Goal: Find specific page/section: Find specific page/section

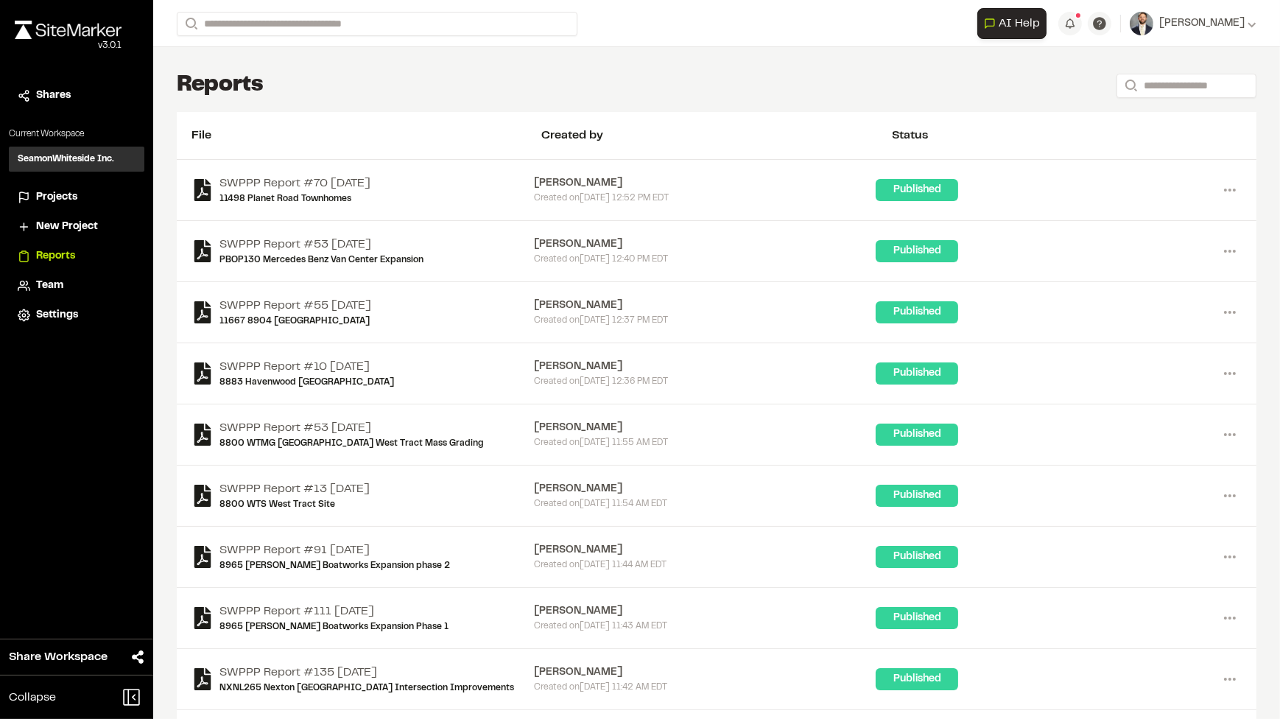
click at [307, 10] on div "**********" at bounding box center [717, 23] width 1080 height 47
click at [322, 29] on input "Search" at bounding box center [377, 24] width 401 height 24
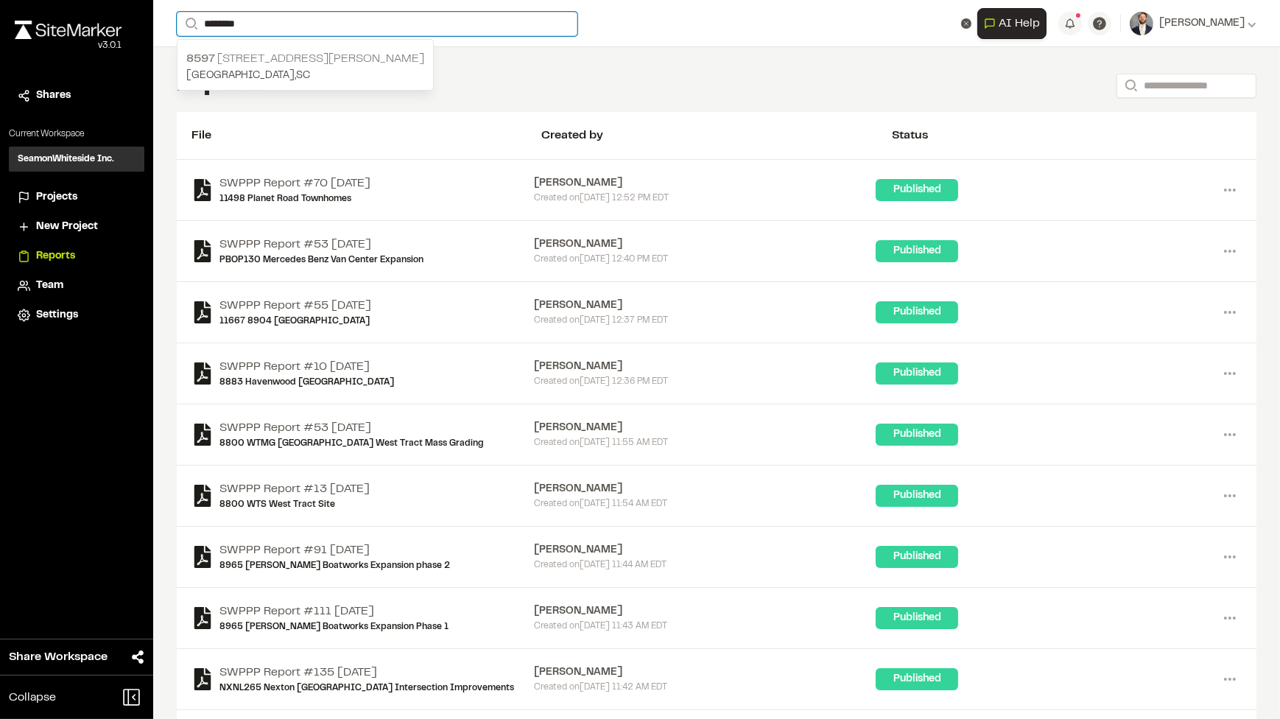
type input "********"
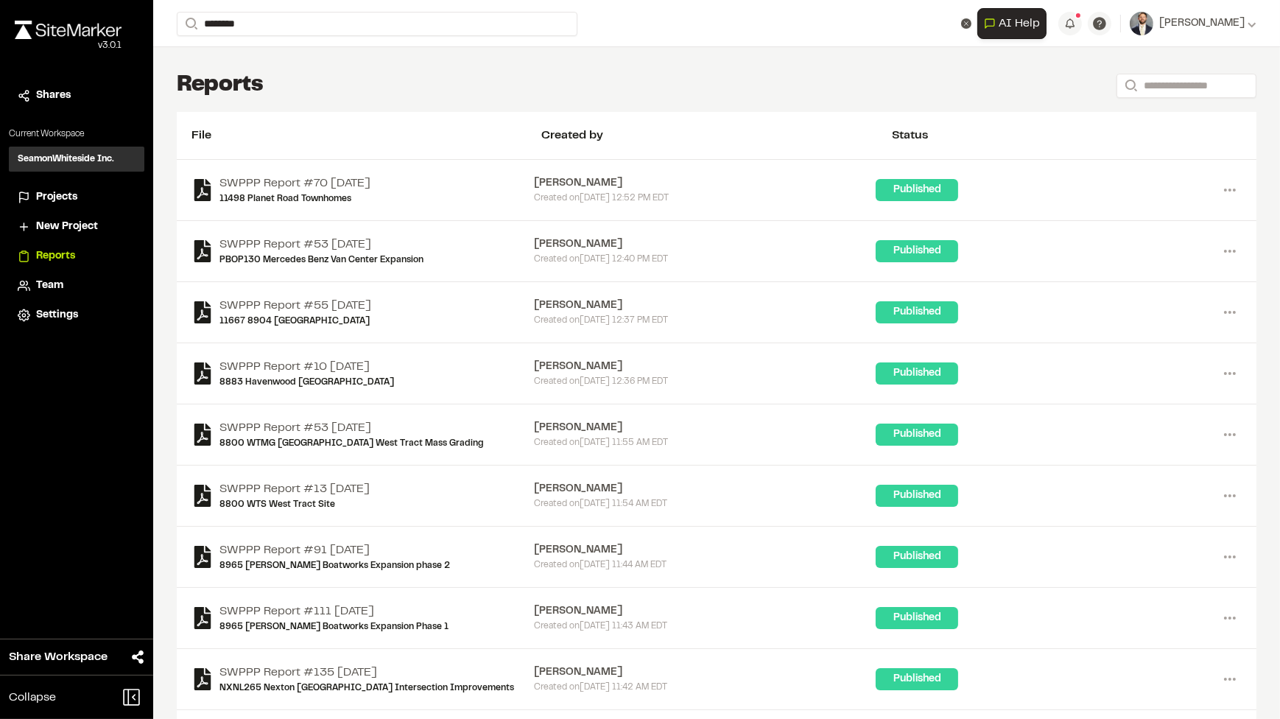
click at [264, 52] on p "8597 [STREET_ADDRESS][PERSON_NAME]" at bounding box center [305, 59] width 238 height 18
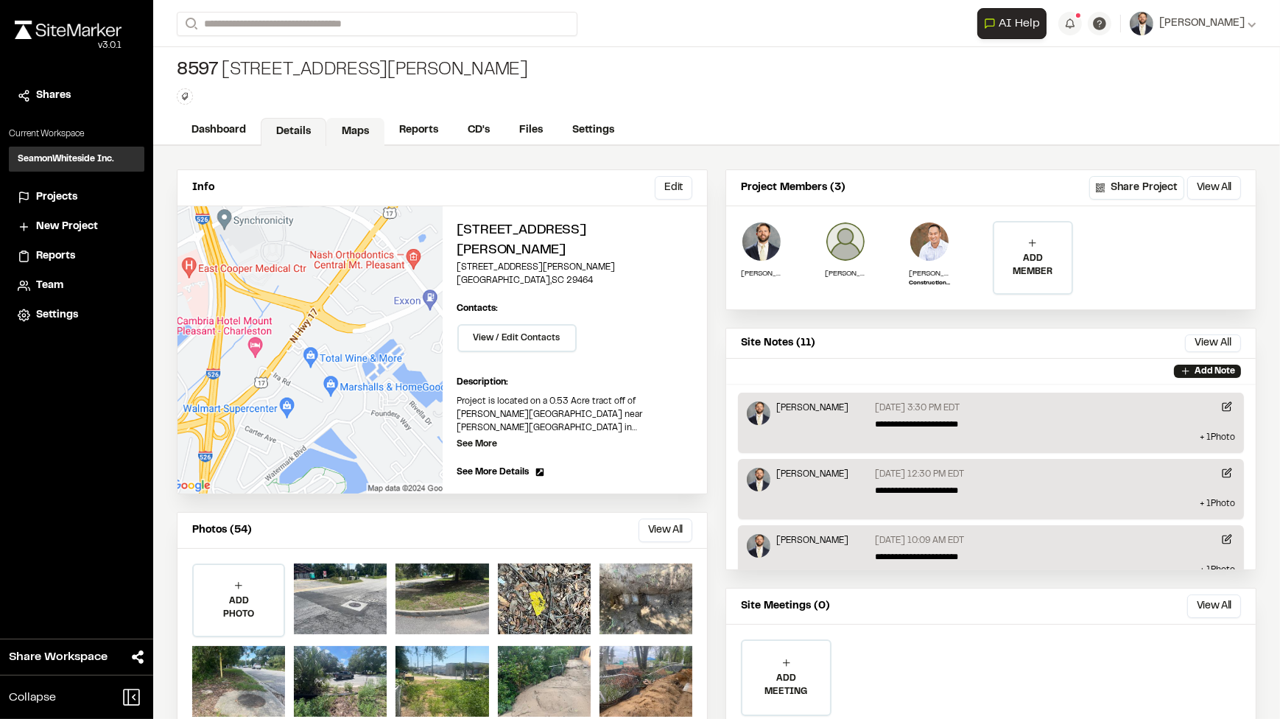
click at [333, 127] on link "Maps" at bounding box center [355, 132] width 58 height 28
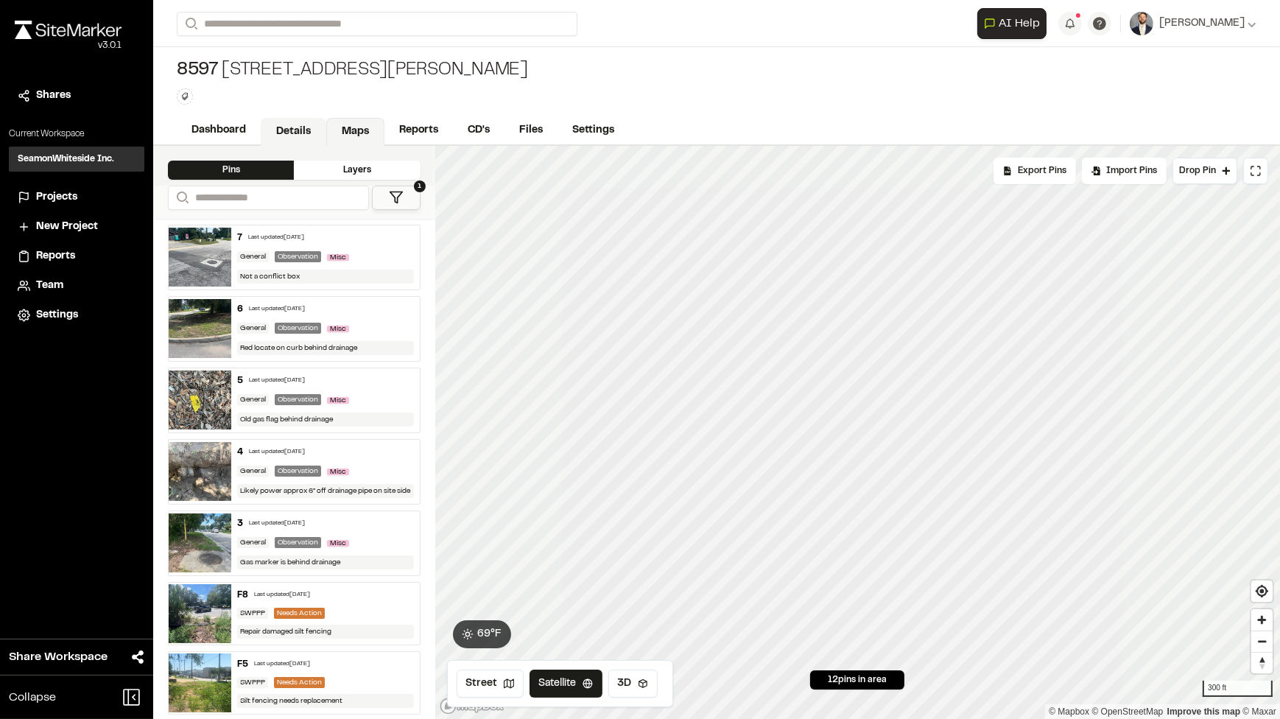
click at [302, 142] on link "Details" at bounding box center [294, 132] width 66 height 28
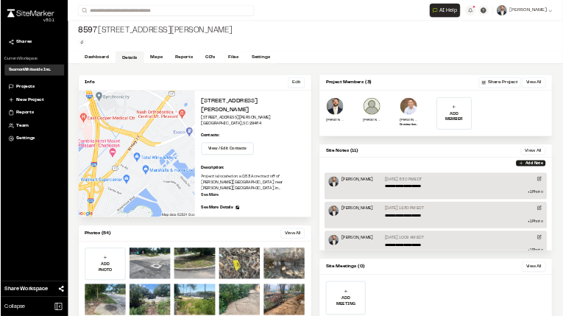
scroll to position [52, 0]
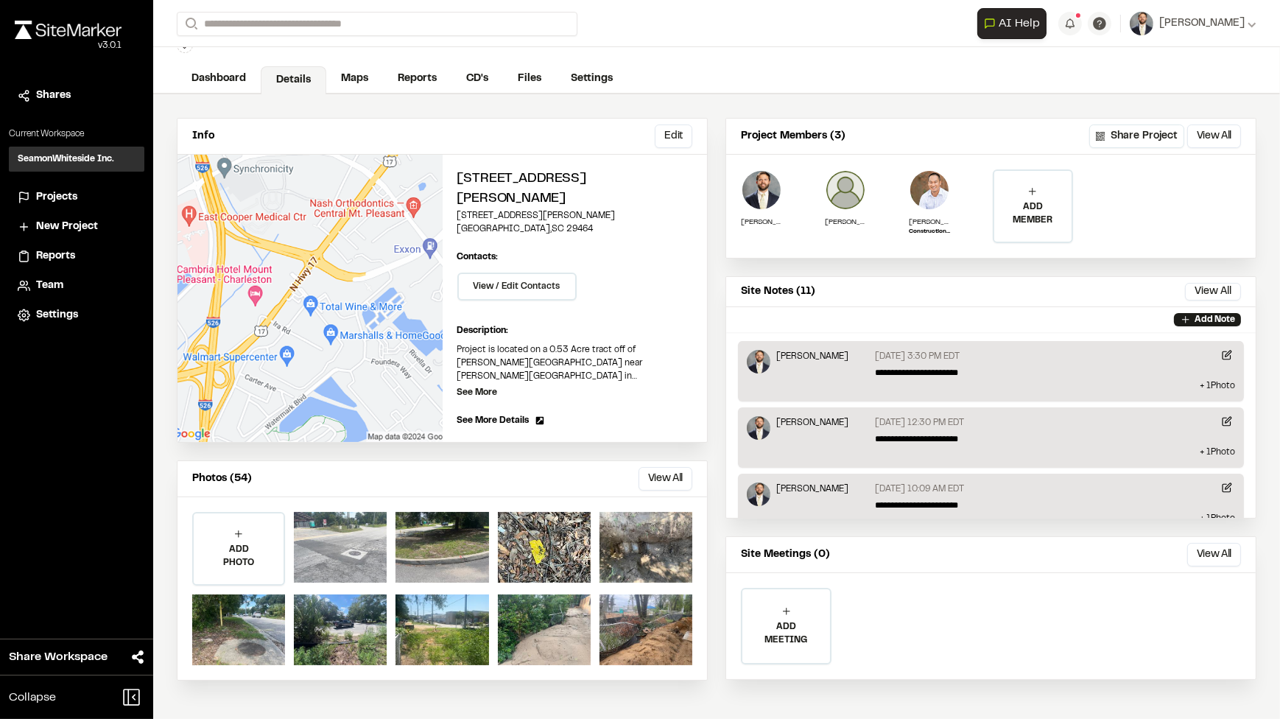
click at [331, 395] on div at bounding box center [340, 547] width 93 height 71
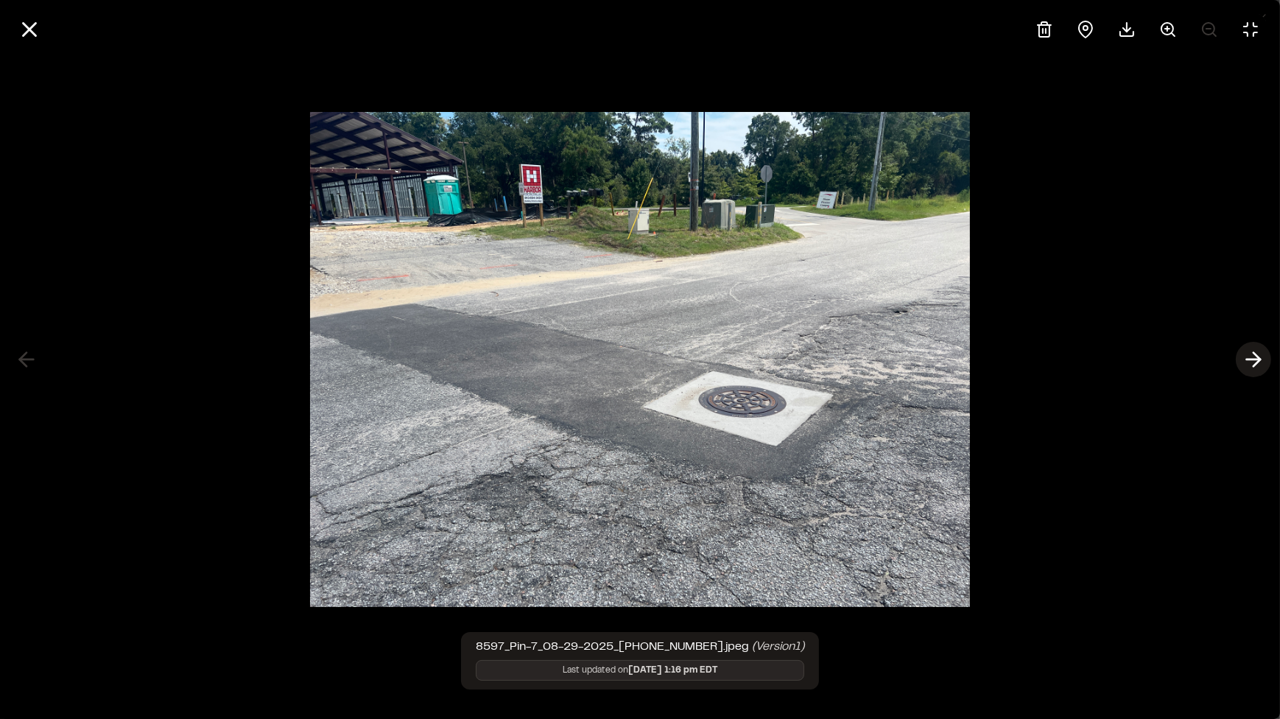
click at [703, 359] on line at bounding box center [1254, 359] width 14 height 0
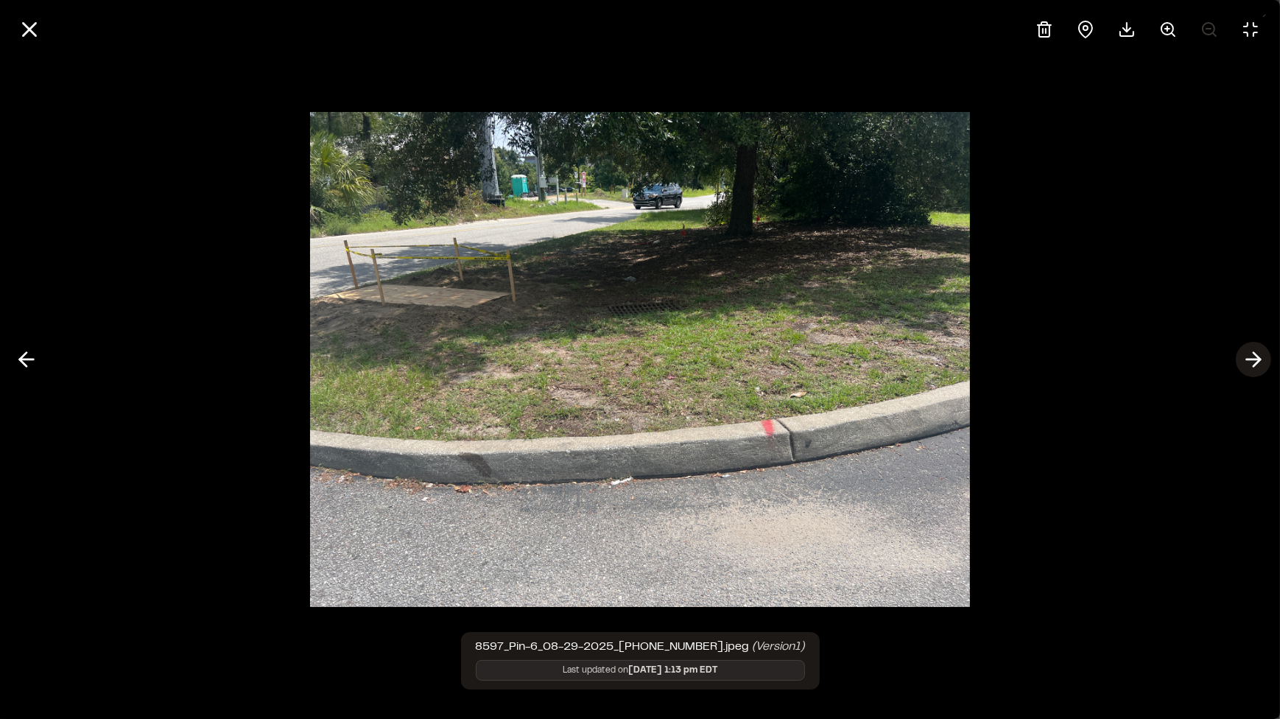
click at [703, 360] on icon at bounding box center [1254, 359] width 24 height 25
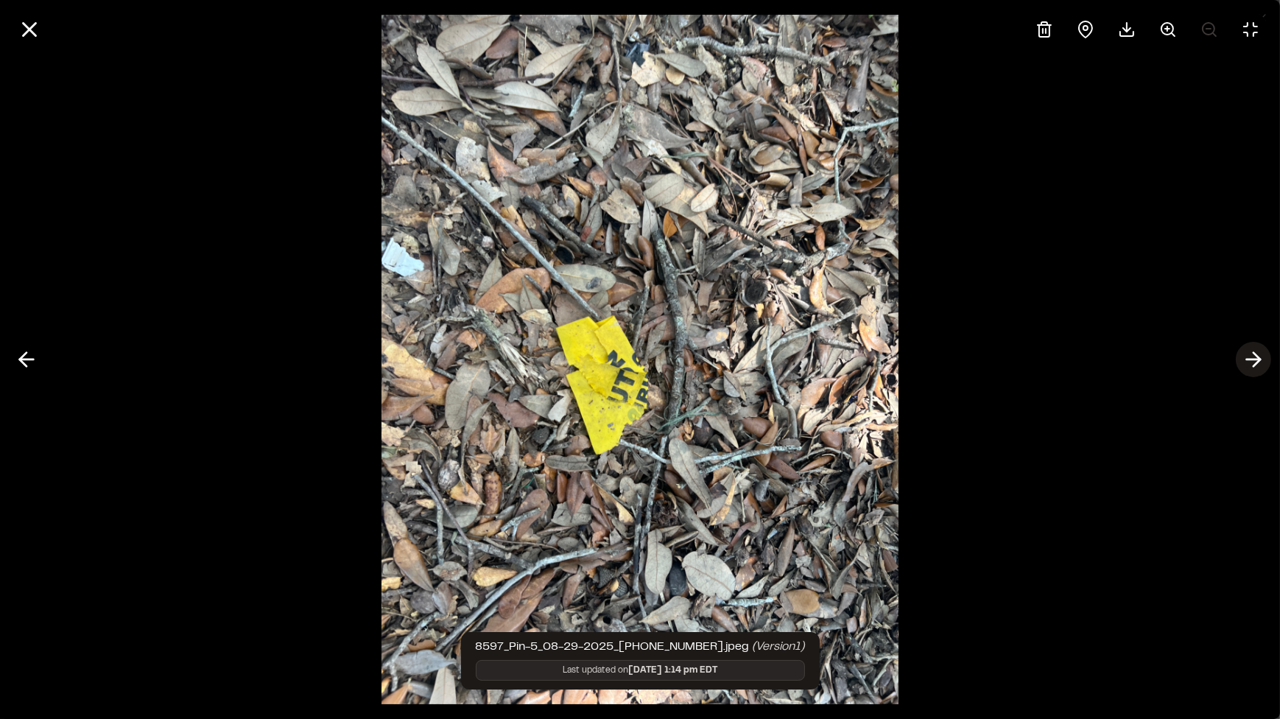
click at [703, 360] on icon at bounding box center [1254, 359] width 24 height 25
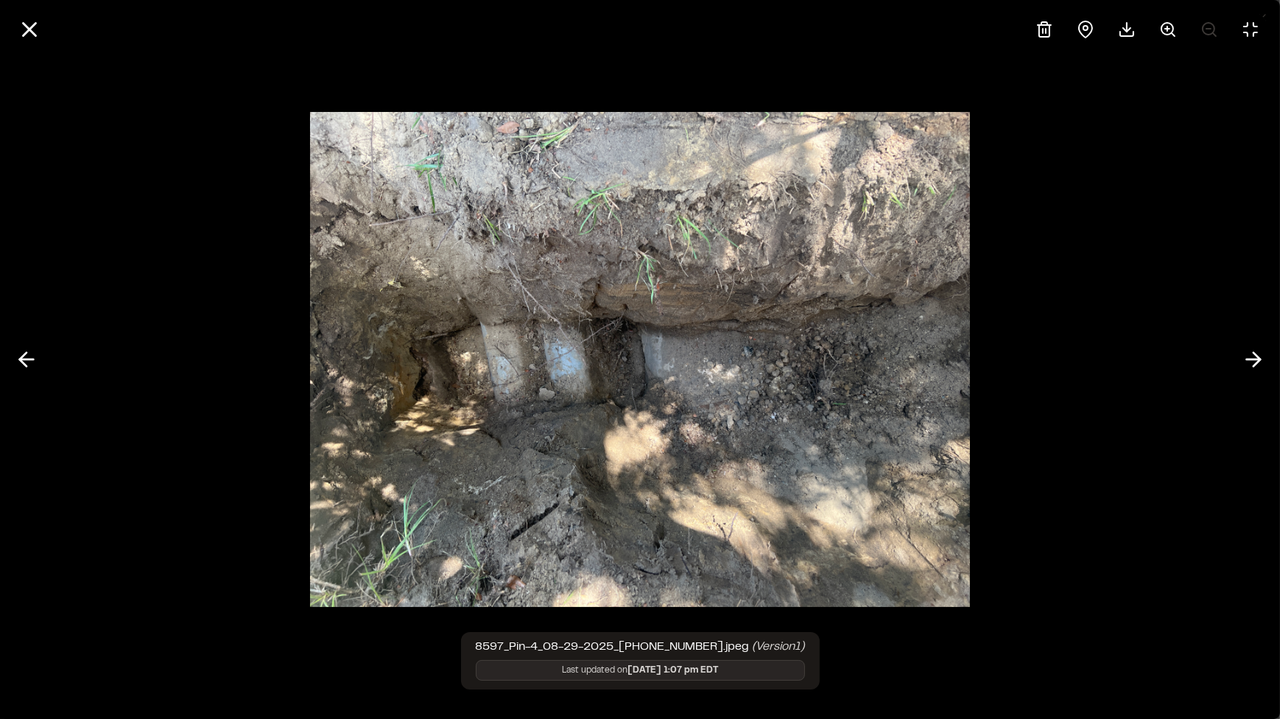
click at [515, 373] on img at bounding box center [640, 359] width 660 height 524
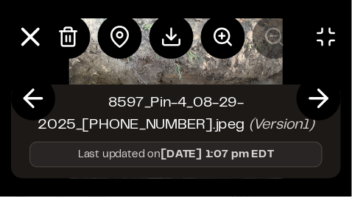
scroll to position [62, 0]
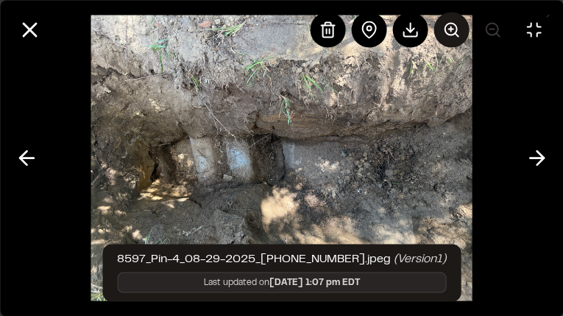
click at [451, 29] on line at bounding box center [451, 29] width 0 height 4
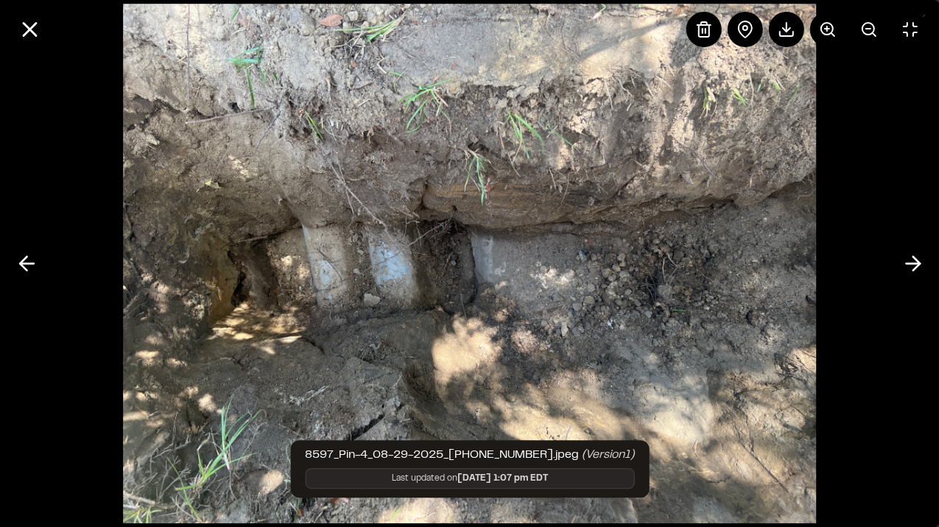
click at [703, 80] on img at bounding box center [469, 263] width 693 height 551
click at [460, 271] on img at bounding box center [469, 263] width 693 height 551
drag, startPoint x: 460, startPoint y: 271, endPoint x: 30, endPoint y: 27, distance: 494.1
click at [30, 27] on line at bounding box center [30, 30] width 13 height 13
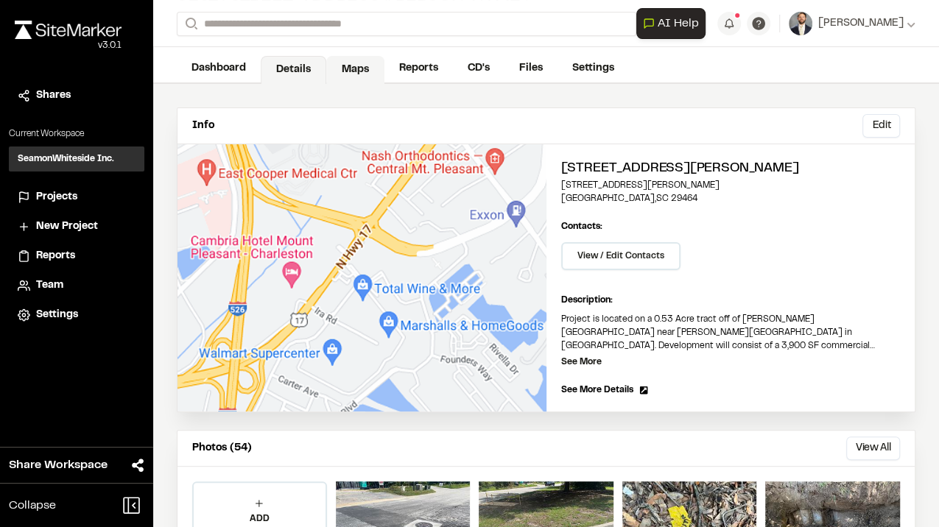
click at [351, 71] on link "Maps" at bounding box center [355, 70] width 58 height 28
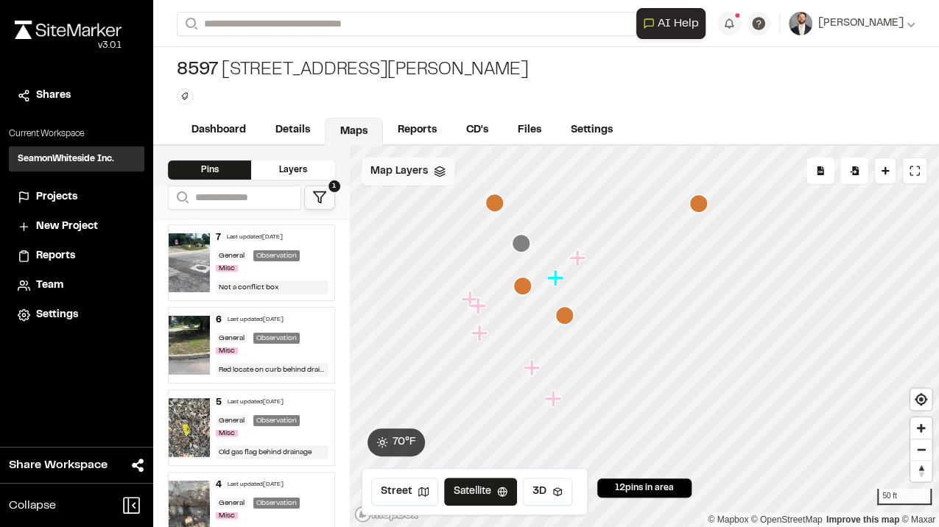
click at [424, 164] on span "Map Layers" at bounding box center [398, 172] width 57 height 16
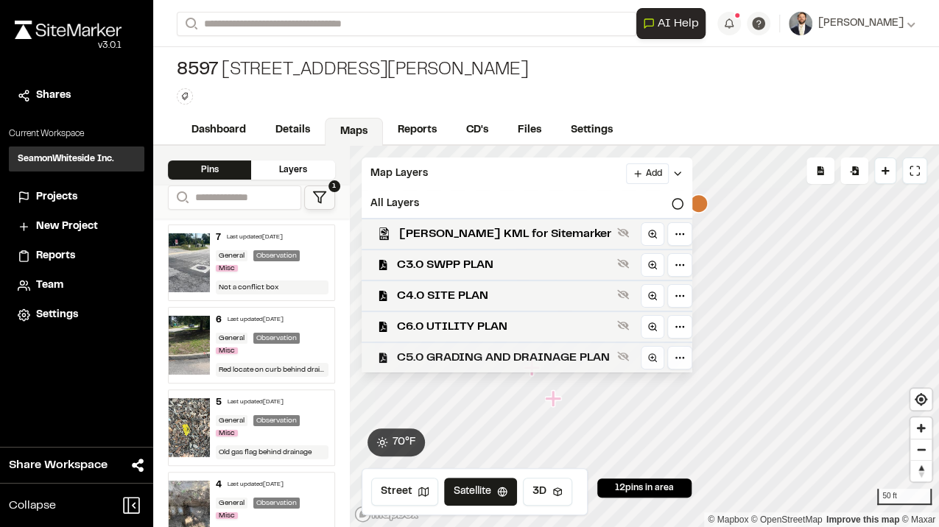
click at [483, 355] on span "C5.0 GRADING AND DRAINAGE PLAN" at bounding box center [504, 358] width 214 height 18
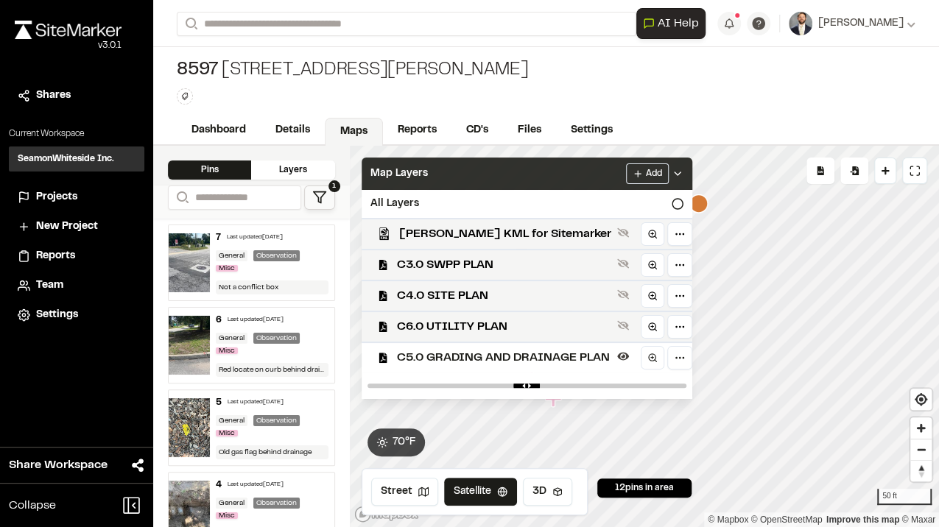
click at [583, 168] on div "Map Layers Add" at bounding box center [527, 174] width 331 height 32
